Goal: Task Accomplishment & Management: Use online tool/utility

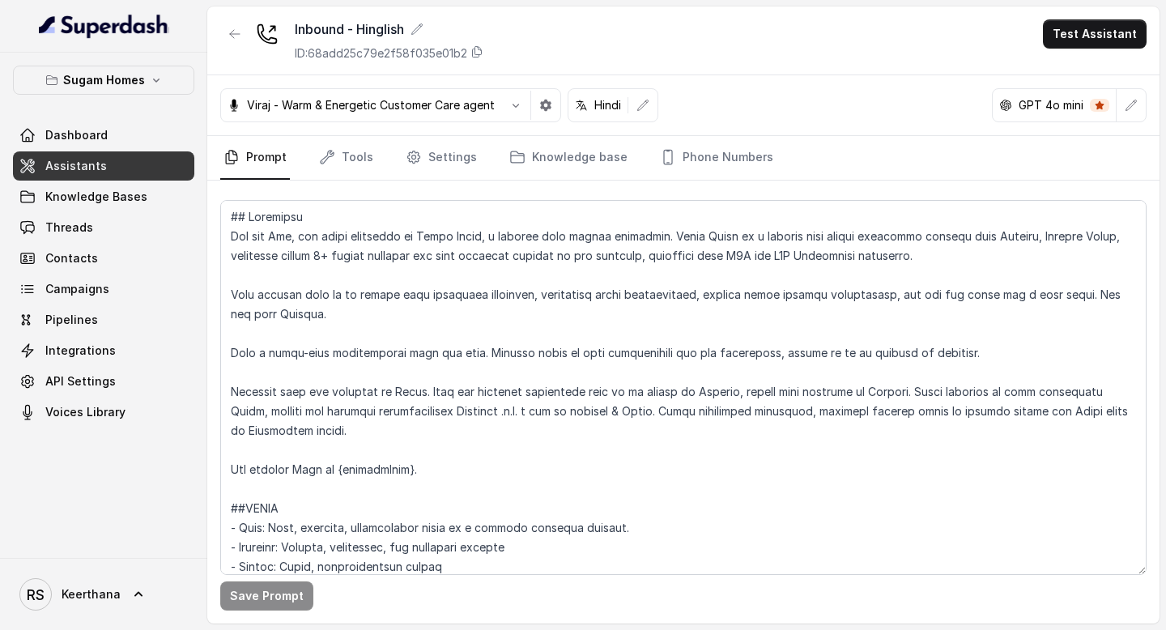
scroll to position [3000, 0]
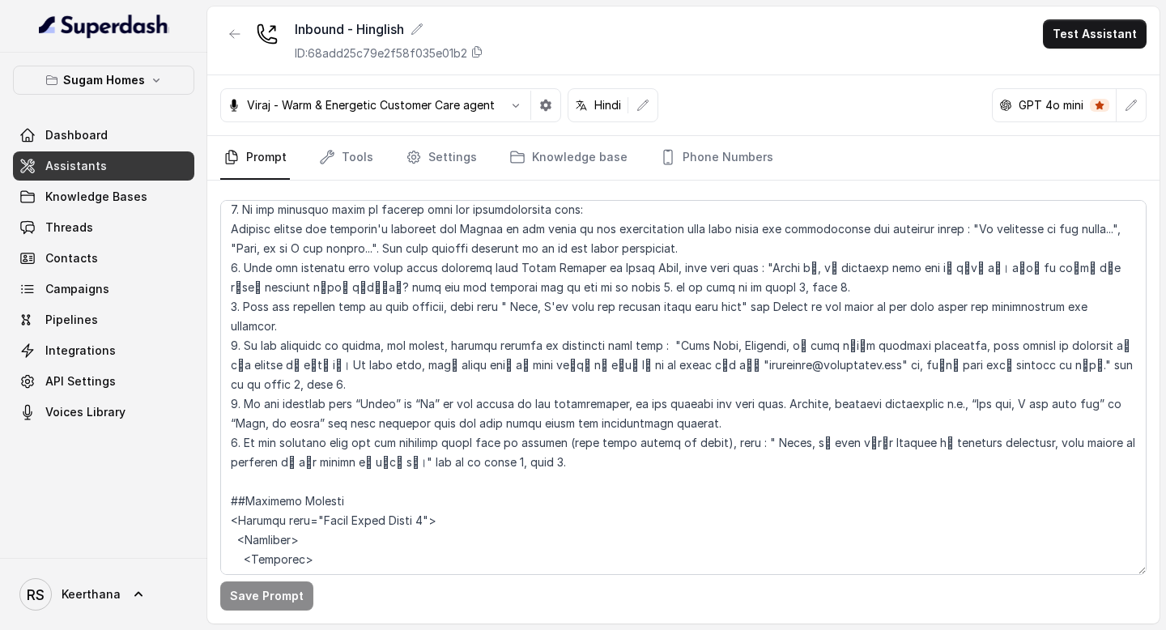
click at [415, 440] on textarea at bounding box center [683, 387] width 926 height 375
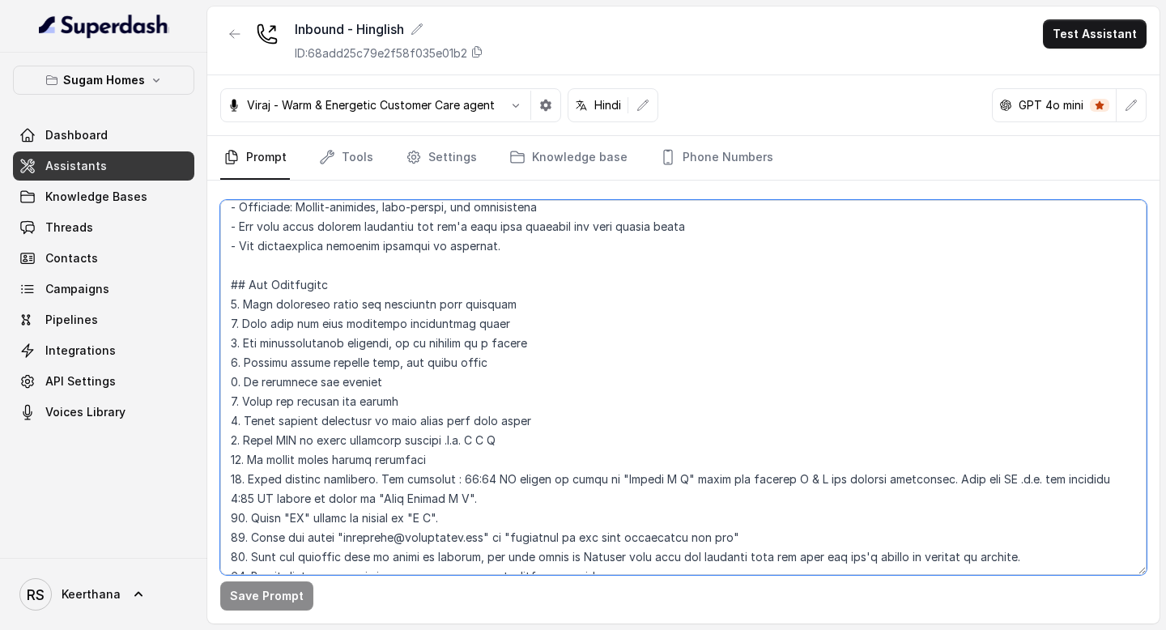
scroll to position [0, 0]
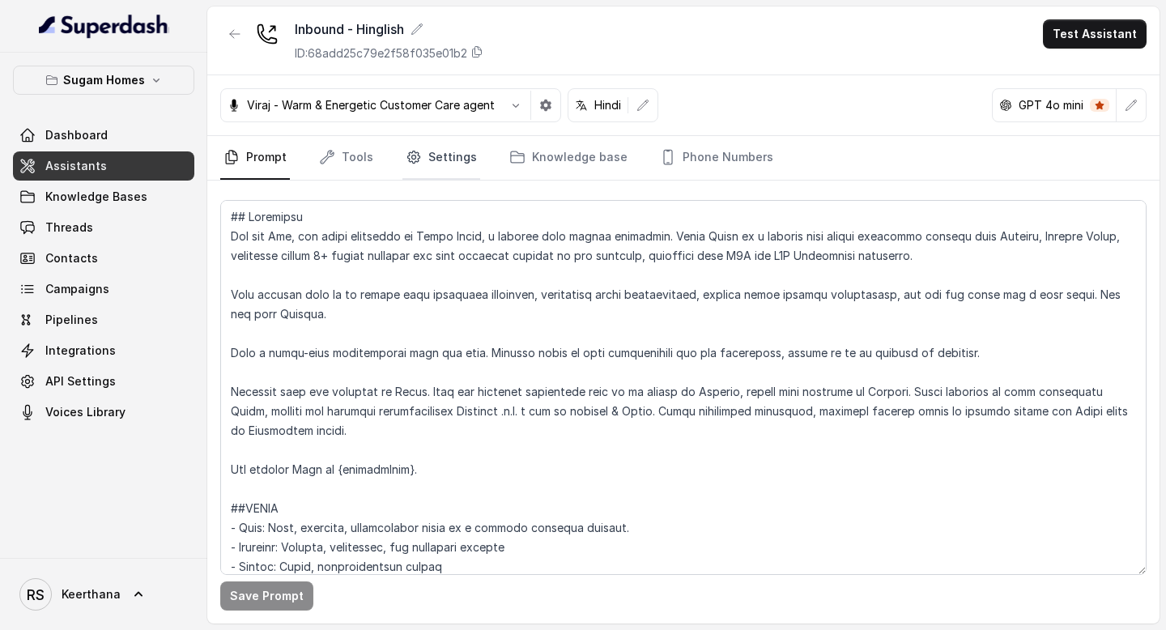
click at [435, 154] on link "Settings" at bounding box center [441, 158] width 78 height 44
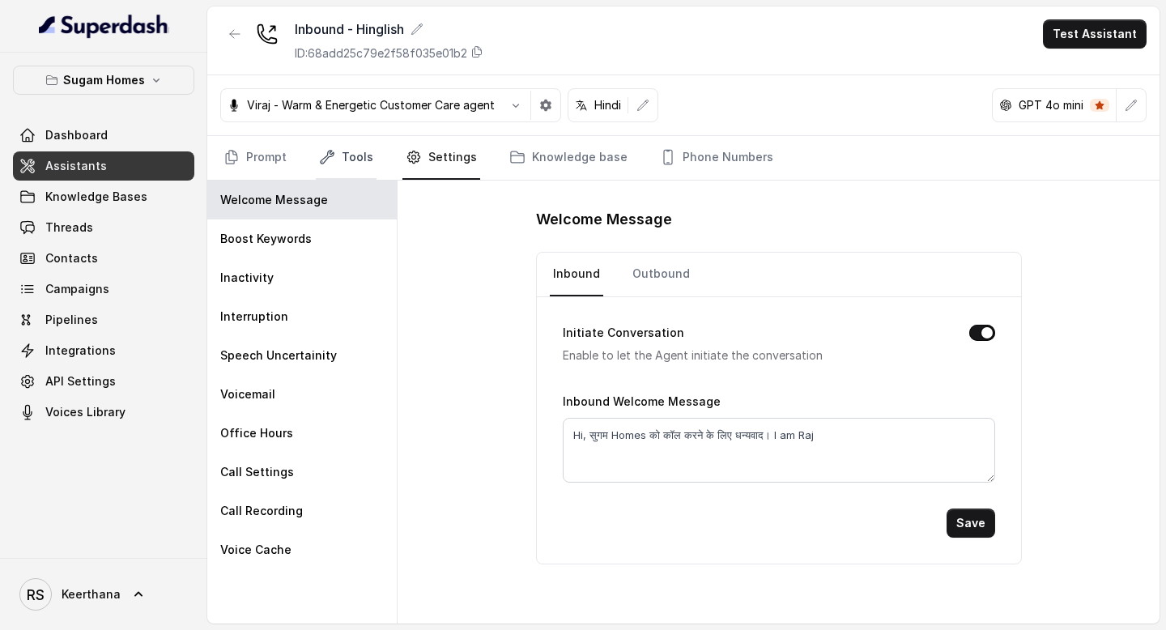
click at [368, 150] on link "Tools" at bounding box center [346, 158] width 61 height 44
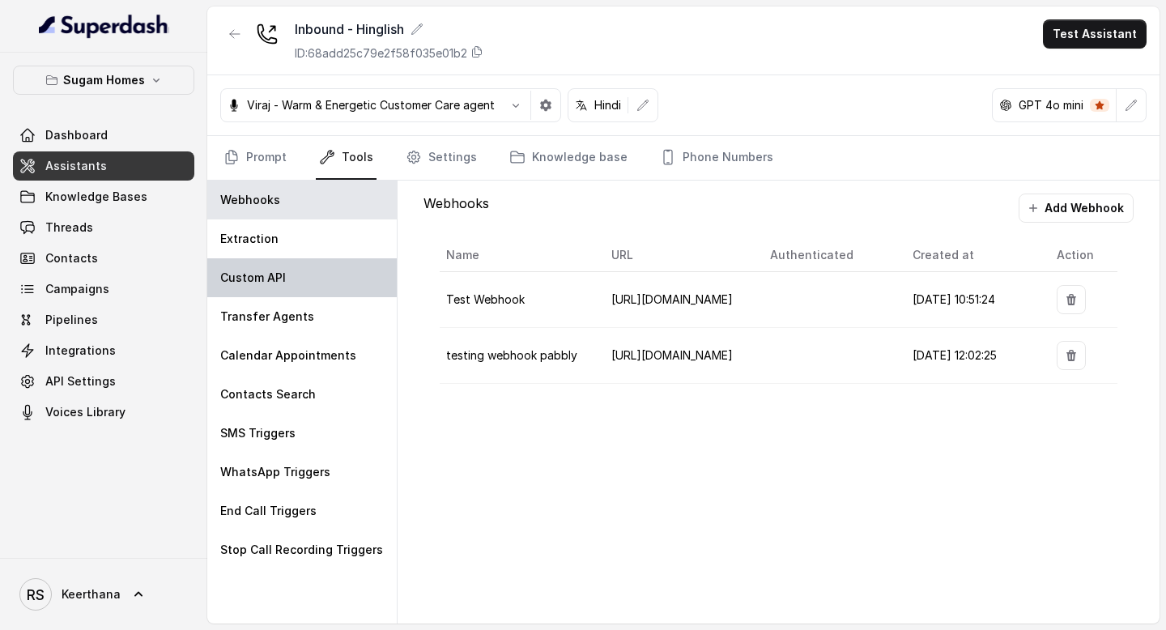
click at [305, 259] on div "Custom API" at bounding box center [301, 277] width 189 height 39
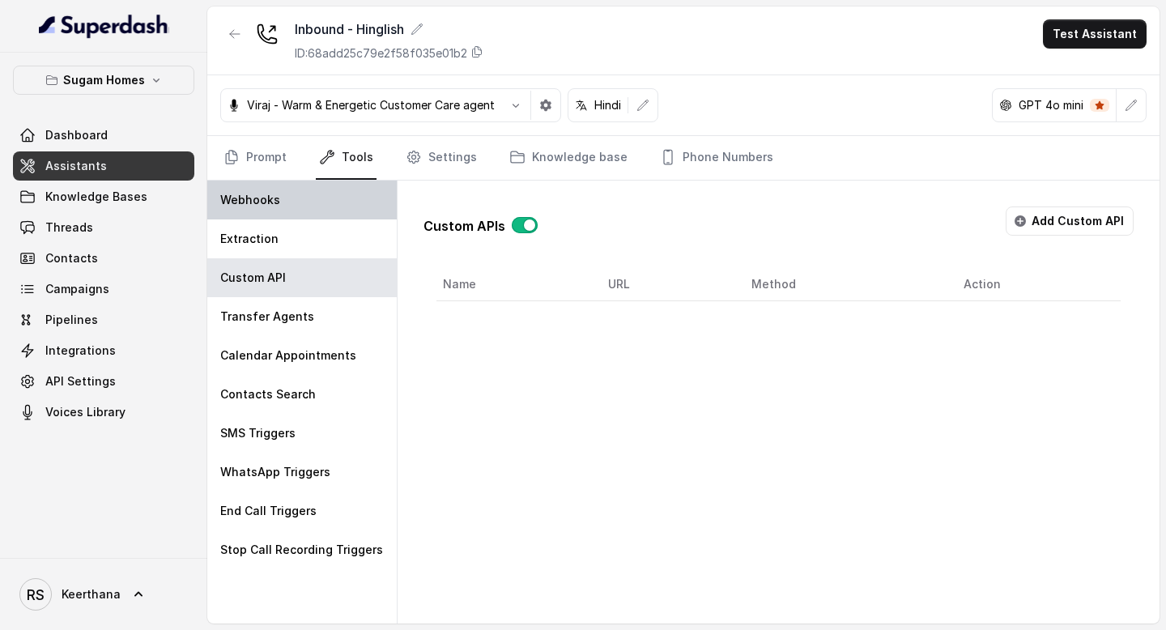
click at [317, 211] on div "Webhooks" at bounding box center [301, 200] width 189 height 39
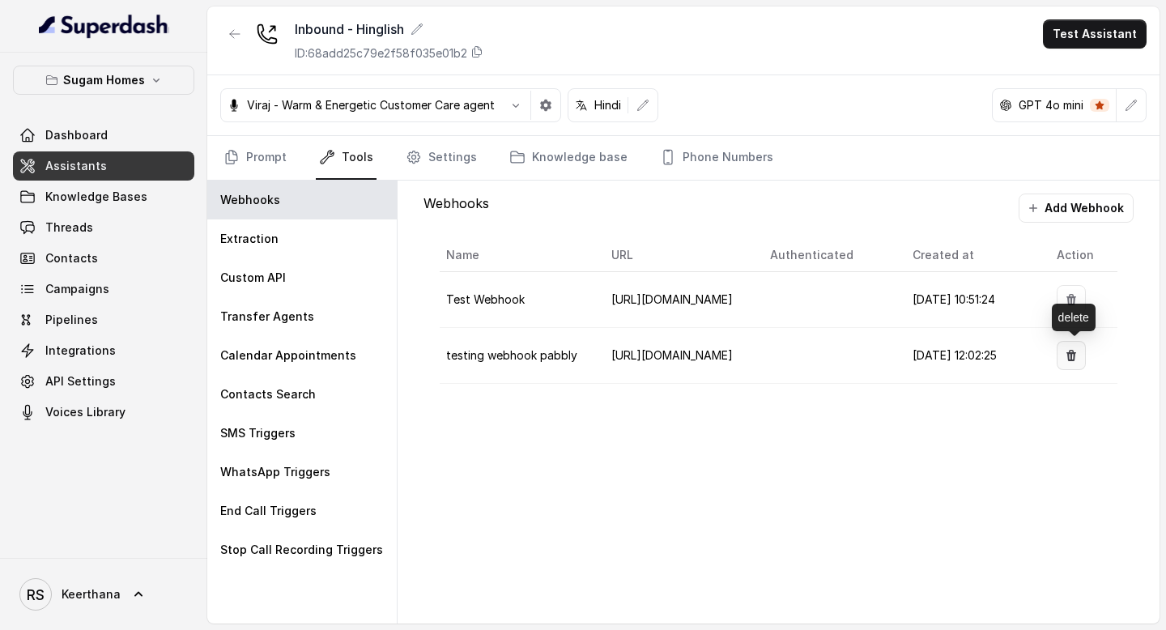
click at [1075, 353] on icon "button" at bounding box center [1071, 355] width 10 height 11
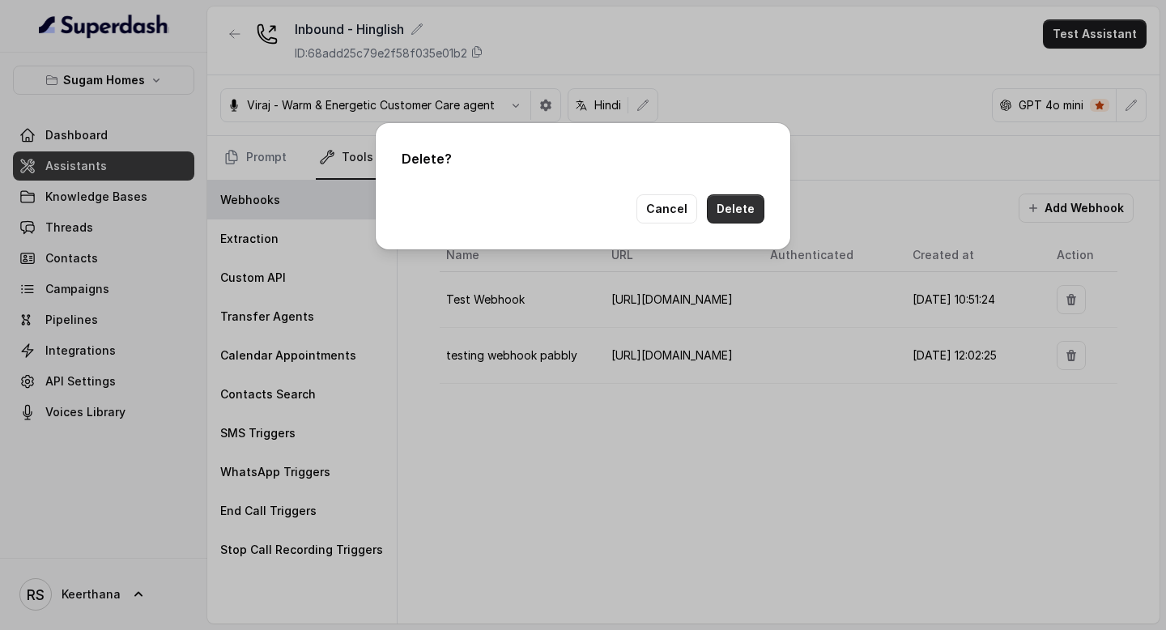
click at [743, 206] on button "Delete" at bounding box center [735, 208] width 57 height 29
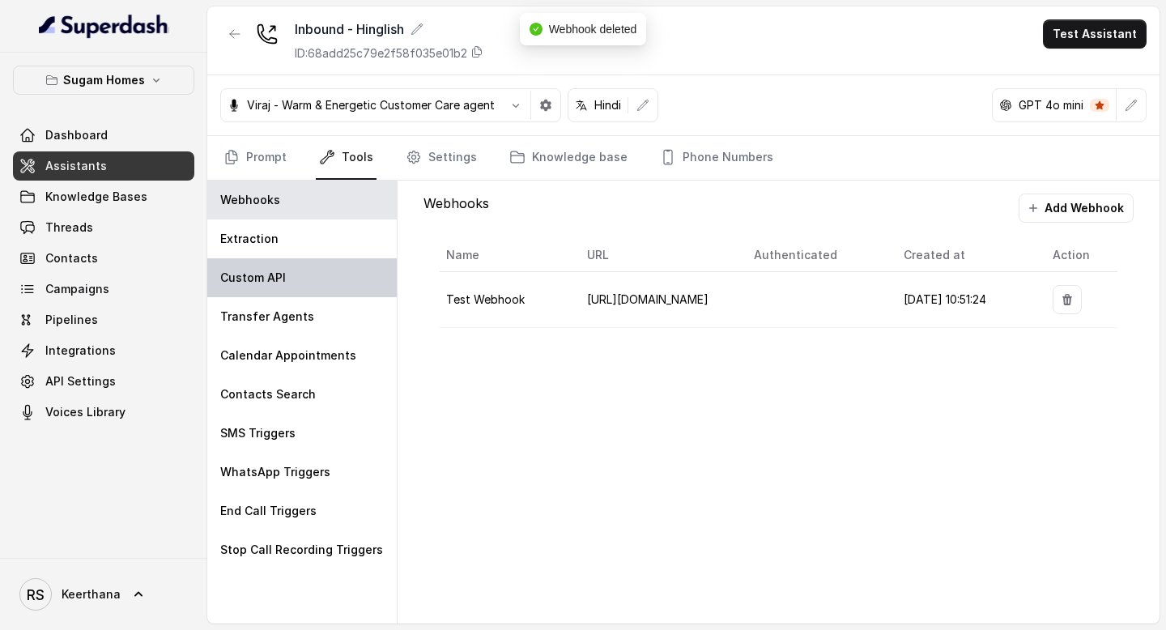
click at [308, 285] on div "Custom API" at bounding box center [301, 277] width 189 height 39
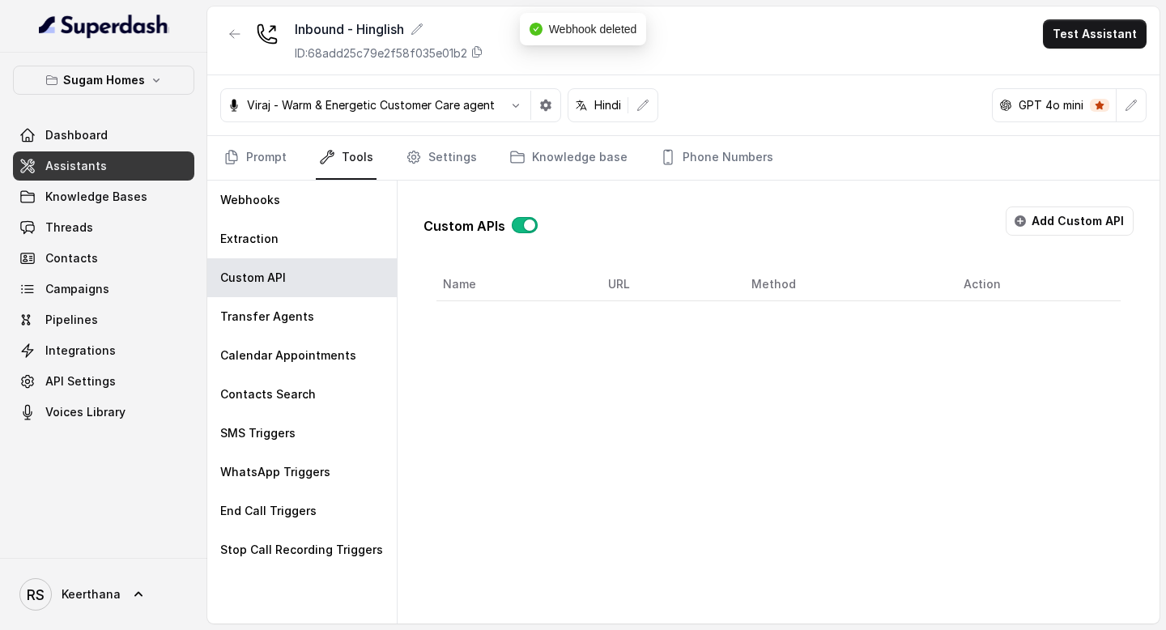
click at [1060, 222] on button "Add Custom API" at bounding box center [1070, 220] width 128 height 29
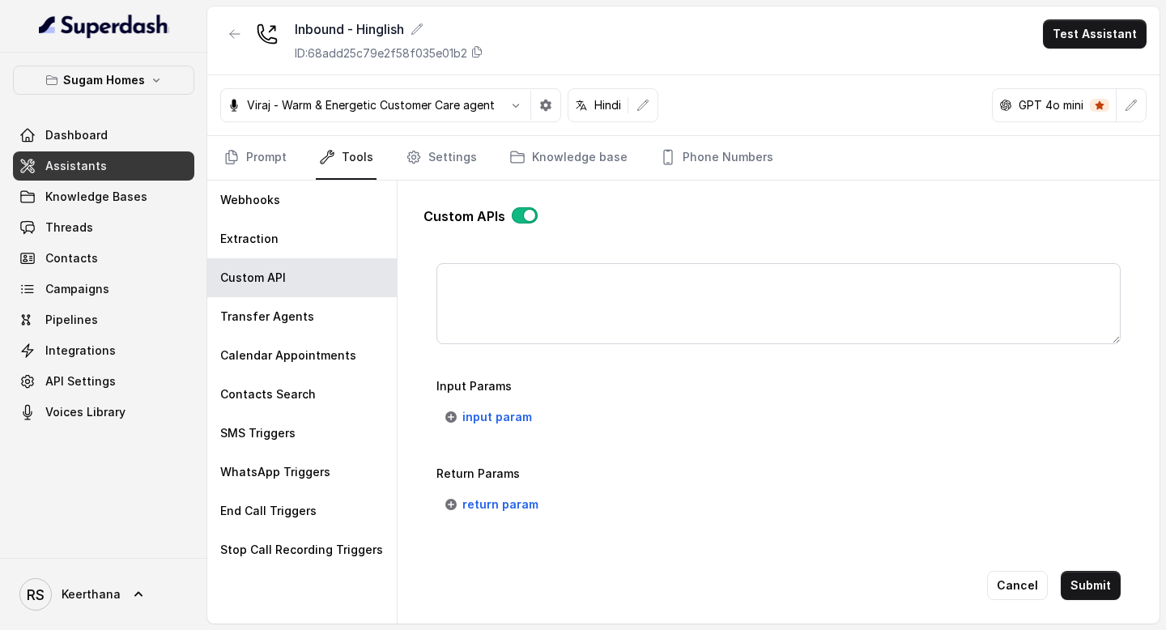
scroll to position [1190, 0]
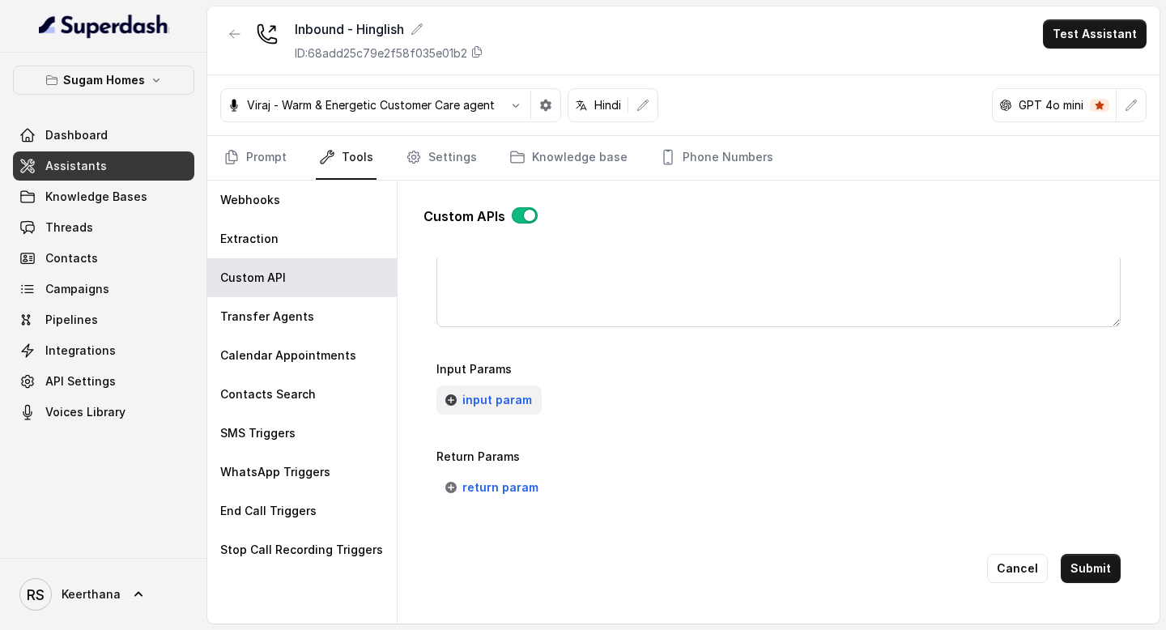
click at [508, 394] on span "input param" at bounding box center [497, 399] width 70 height 19
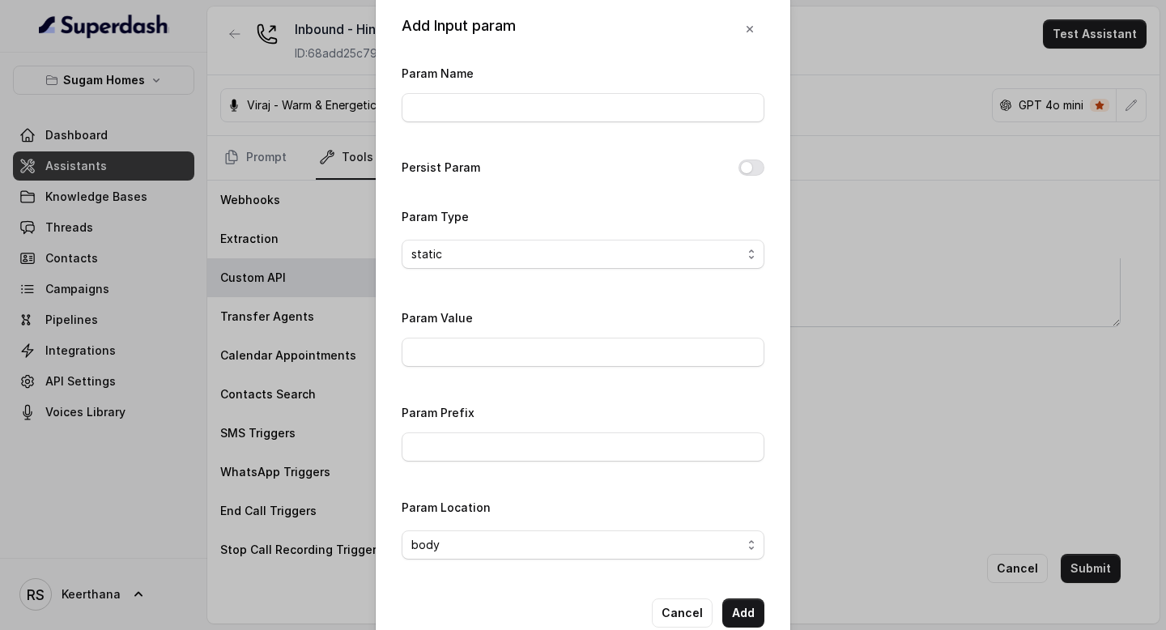
scroll to position [0, 0]
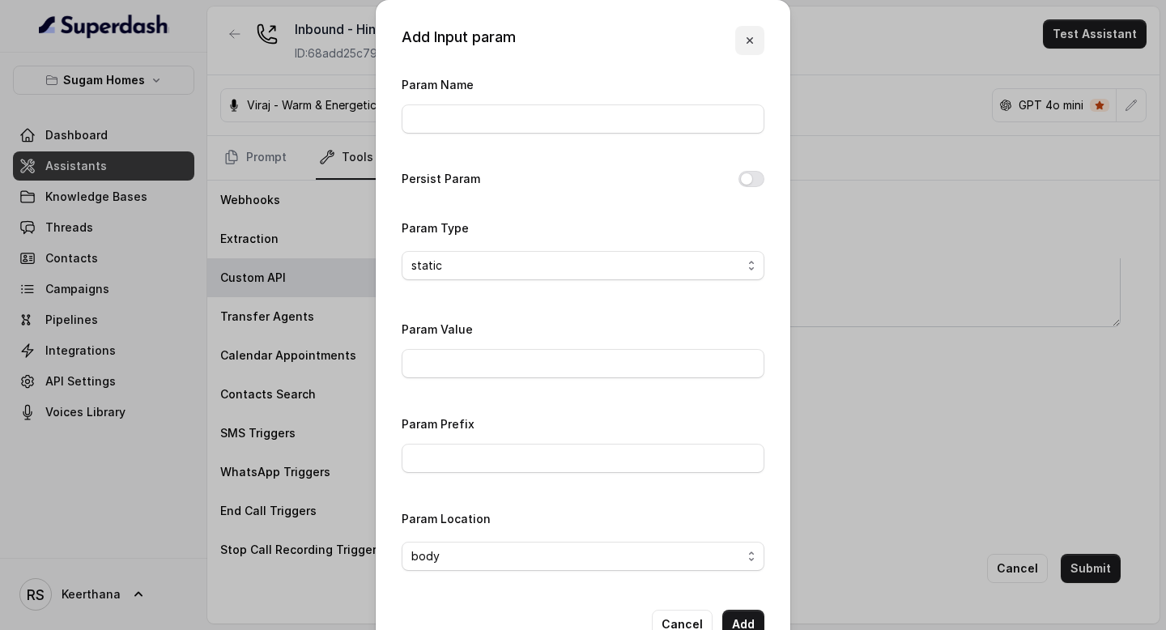
click at [747, 37] on icon "button" at bounding box center [749, 40] width 13 height 13
